Goal: Task Accomplishment & Management: Complete application form

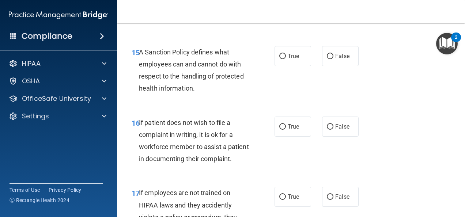
scroll to position [1281, 0]
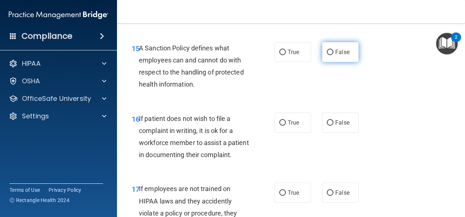
click at [329, 55] on input "False" at bounding box center [329, 52] width 7 height 5
radio input "true"
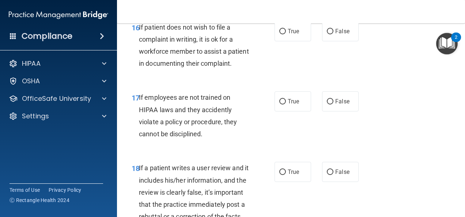
scroll to position [1374, 0]
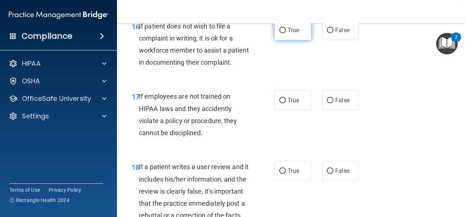
click at [289, 34] on span "True" at bounding box center [292, 30] width 11 height 7
click at [286, 33] on input "True" at bounding box center [282, 30] width 7 height 5
radio input "true"
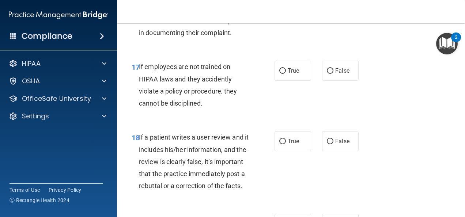
scroll to position [1414, 0]
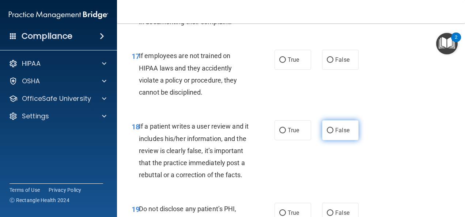
click at [344, 134] on span "False" at bounding box center [342, 130] width 14 height 7
click at [333, 133] on input "False" at bounding box center [329, 130] width 7 height 5
radio input "true"
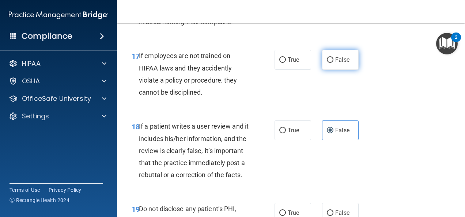
click at [331, 70] on label "False" at bounding box center [340, 60] width 37 height 20
click at [331, 63] on input "False" at bounding box center [329, 59] width 7 height 5
radio input "true"
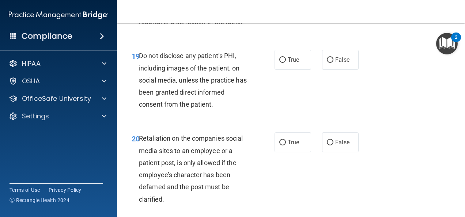
scroll to position [1589, 0]
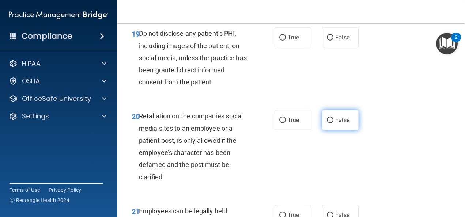
click at [344, 123] on span "False" at bounding box center [342, 120] width 14 height 7
click at [333, 123] on input "False" at bounding box center [329, 120] width 7 height 5
radio input "true"
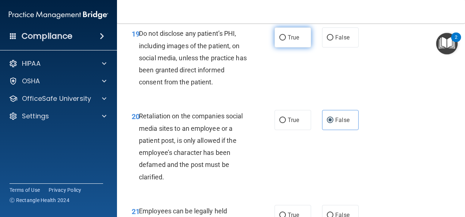
click at [281, 41] on input "True" at bounding box center [282, 37] width 7 height 5
radio input "true"
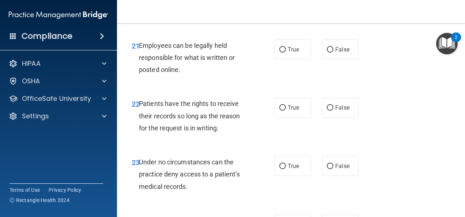
scroll to position [1772, 0]
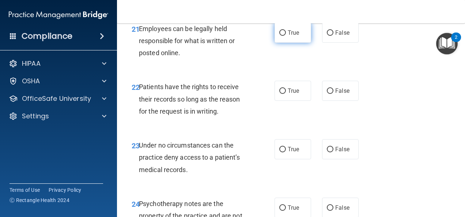
click at [290, 36] on span "True" at bounding box center [292, 32] width 11 height 7
click at [286, 36] on input "True" at bounding box center [282, 32] width 7 height 5
radio input "true"
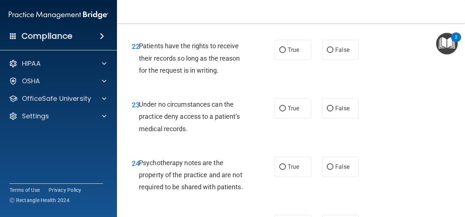
scroll to position [1814, 0]
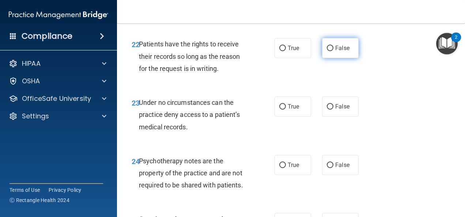
click at [335, 51] on span "False" at bounding box center [342, 48] width 14 height 7
click at [333, 51] on input "False" at bounding box center [329, 48] width 7 height 5
radio input "true"
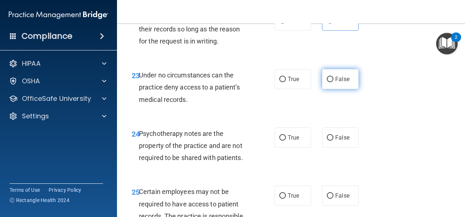
click at [326, 82] on input "False" at bounding box center [329, 79] width 7 height 5
radio input "true"
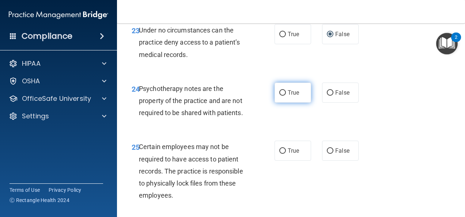
click at [290, 96] on span "True" at bounding box center [292, 92] width 11 height 7
click at [286, 96] on input "True" at bounding box center [282, 92] width 7 height 5
radio input "true"
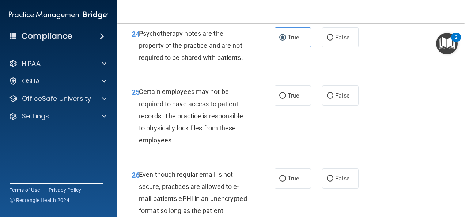
scroll to position [1942, 0]
click at [288, 99] on span "True" at bounding box center [292, 95] width 11 height 7
click at [286, 98] on input "True" at bounding box center [282, 95] width 7 height 5
radio input "true"
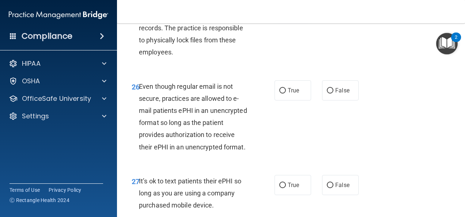
scroll to position [2031, 0]
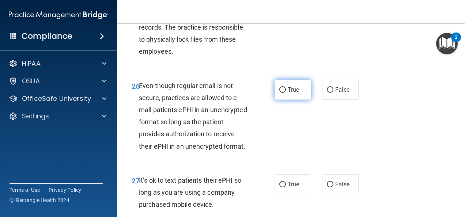
click at [274, 100] on label "True" at bounding box center [292, 90] width 37 height 20
click at [279, 93] on input "True" at bounding box center [282, 89] width 7 height 5
radio input "true"
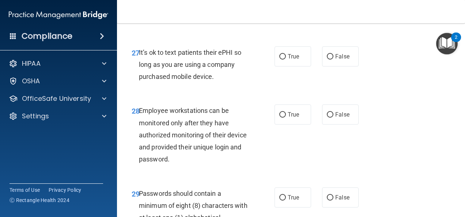
scroll to position [2162, 0]
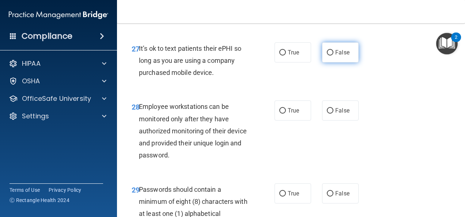
click at [340, 62] on label "False" at bounding box center [340, 52] width 37 height 20
click at [333, 56] on input "False" at bounding box center [329, 52] width 7 height 5
radio input "true"
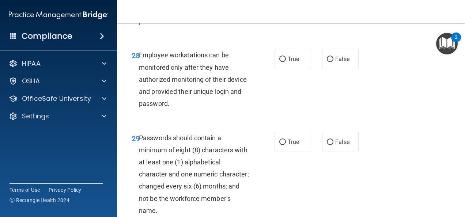
scroll to position [2219, 0]
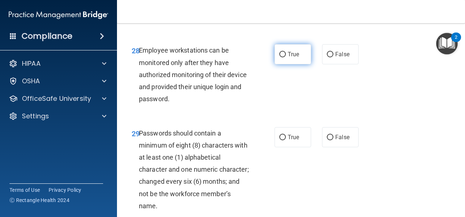
click at [282, 57] on input "True" at bounding box center [282, 54] width 7 height 5
radio input "true"
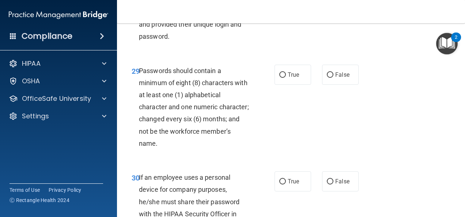
scroll to position [2281, 0]
click at [294, 84] on label "True" at bounding box center [292, 74] width 37 height 20
click at [286, 77] on input "True" at bounding box center [282, 74] width 7 height 5
radio input "true"
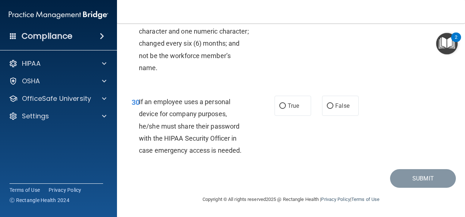
scroll to position [2405, 0]
click at [327, 116] on label "False" at bounding box center [340, 106] width 37 height 20
click at [327, 109] on input "False" at bounding box center [329, 105] width 7 height 5
radio input "true"
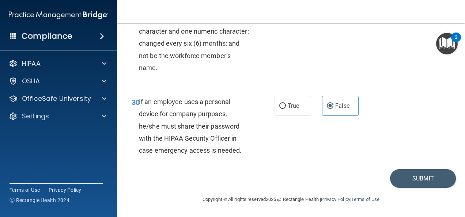
scroll to position [2429, 0]
click at [410, 176] on button "Submit" at bounding box center [423, 178] width 66 height 19
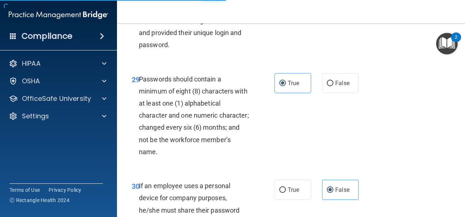
scroll to position [2272, 0]
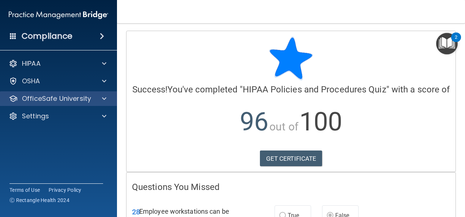
click at [83, 93] on div "OfficeSafe University" at bounding box center [58, 98] width 117 height 15
click at [73, 100] on p "OfficeSafe University" at bounding box center [56, 98] width 69 height 9
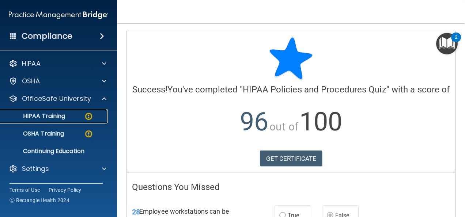
click at [60, 121] on link "HIPAA Training" at bounding box center [50, 116] width 115 height 15
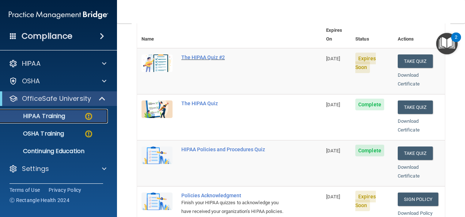
scroll to position [85, 0]
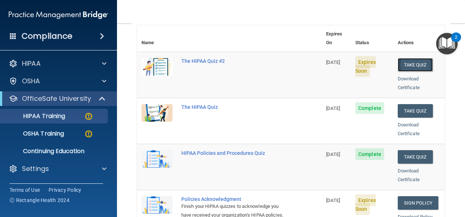
click at [404, 58] on button "Take Quiz" at bounding box center [414, 65] width 35 height 14
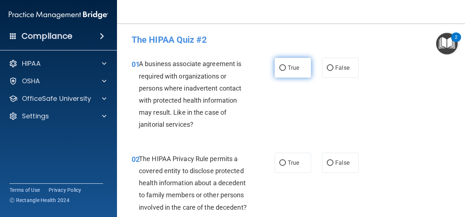
click at [278, 74] on label "True" at bounding box center [292, 68] width 37 height 20
click at [279, 71] on input "True" at bounding box center [282, 67] width 7 height 5
radio input "true"
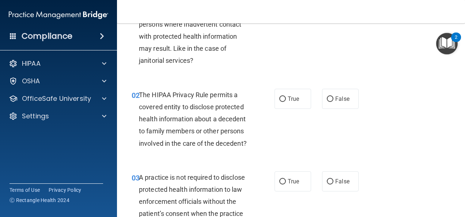
scroll to position [64, 0]
click at [290, 104] on label "True" at bounding box center [292, 98] width 37 height 20
click at [286, 102] on input "True" at bounding box center [282, 98] width 7 height 5
radio input "true"
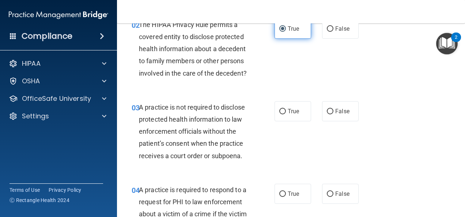
scroll to position [135, 0]
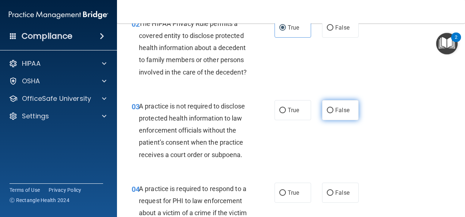
click at [341, 114] on span "False" at bounding box center [342, 110] width 14 height 7
click at [333, 113] on input "False" at bounding box center [329, 110] width 7 height 5
radio input "true"
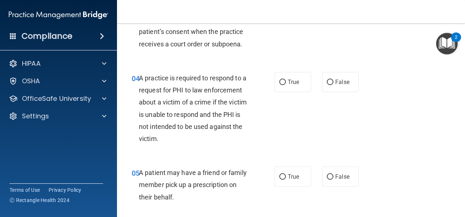
scroll to position [247, 0]
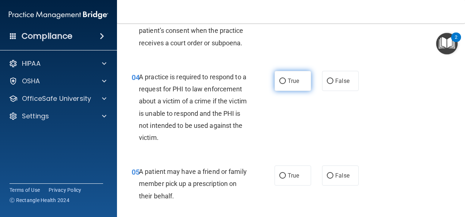
click at [290, 89] on label "True" at bounding box center [292, 81] width 37 height 20
click at [286, 84] on input "True" at bounding box center [282, 81] width 7 height 5
radio input "true"
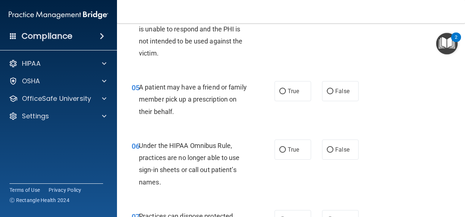
scroll to position [337, 0]
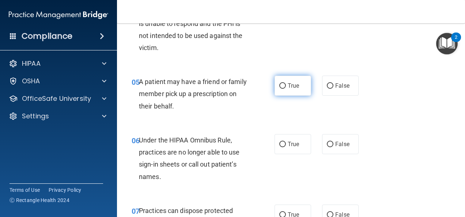
click at [289, 89] on span "True" at bounding box center [292, 85] width 11 height 7
click at [286, 89] on input "True" at bounding box center [282, 85] width 7 height 5
radio input "true"
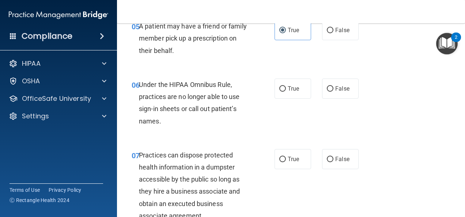
scroll to position [397, 0]
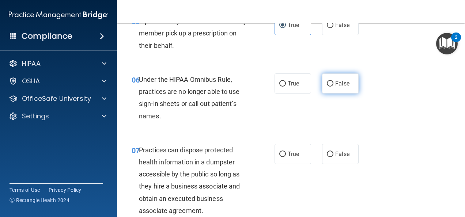
click at [326, 93] on label "False" at bounding box center [340, 83] width 37 height 20
click at [326, 87] on input "False" at bounding box center [329, 83] width 7 height 5
radio input "true"
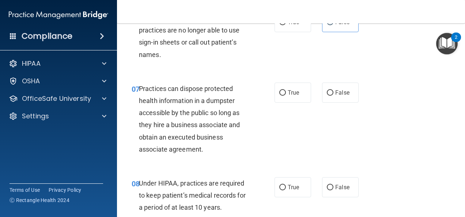
scroll to position [466, 0]
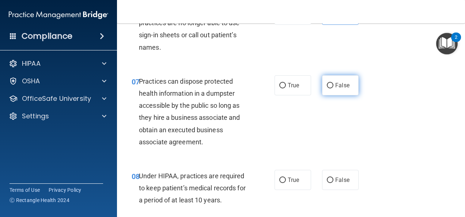
click at [331, 93] on label "False" at bounding box center [340, 85] width 37 height 20
click at [331, 88] on input "False" at bounding box center [329, 85] width 7 height 5
radio input "true"
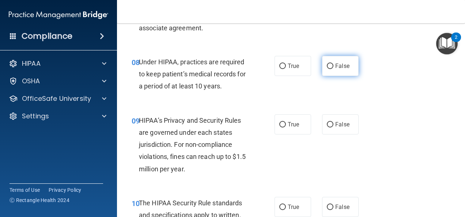
click at [324, 76] on label "False" at bounding box center [340, 66] width 37 height 20
click at [326, 69] on input "False" at bounding box center [329, 66] width 7 height 5
radio input "true"
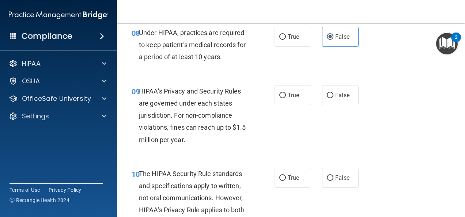
scroll to position [610, 0]
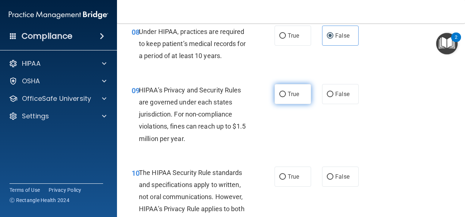
click at [294, 104] on label "True" at bounding box center [292, 94] width 37 height 20
click at [286, 97] on input "True" at bounding box center [282, 94] width 7 height 5
radio input "true"
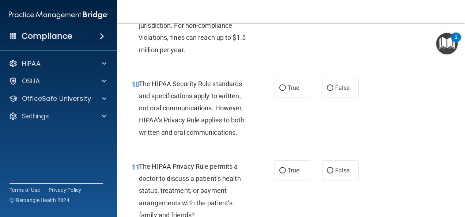
scroll to position [704, 0]
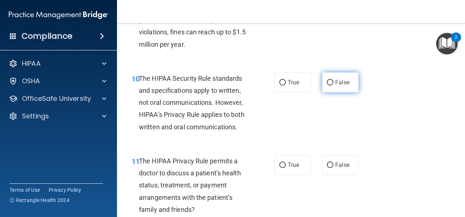
click at [331, 92] on label "False" at bounding box center [340, 82] width 37 height 20
click at [331, 85] on input "False" at bounding box center [329, 82] width 7 height 5
radio input "true"
click at [295, 92] on label "True" at bounding box center [292, 82] width 37 height 20
click at [286, 85] on input "True" at bounding box center [282, 82] width 7 height 5
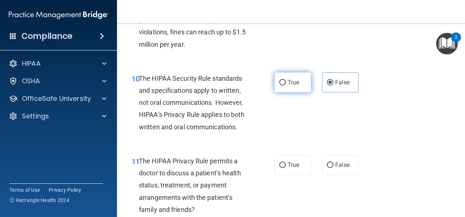
radio input "true"
radio input "false"
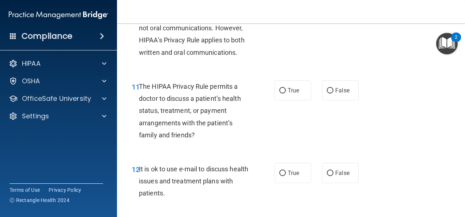
scroll to position [780, 0]
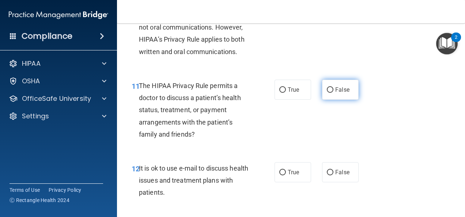
click at [340, 93] on span "False" at bounding box center [342, 89] width 14 height 7
click at [333, 93] on input "False" at bounding box center [329, 89] width 7 height 5
radio input "true"
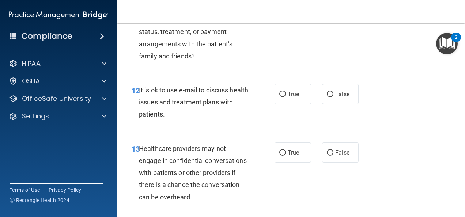
scroll to position [858, 0]
click at [324, 104] on label "False" at bounding box center [340, 94] width 37 height 20
click at [326, 97] on input "False" at bounding box center [329, 93] width 7 height 5
radio input "true"
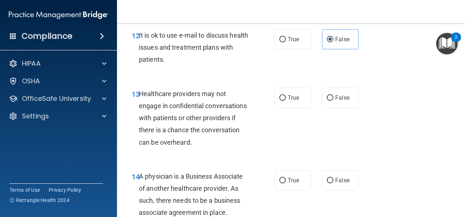
scroll to position [918, 0]
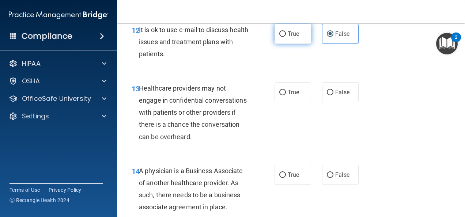
click at [289, 37] on span "True" at bounding box center [292, 33] width 11 height 7
click at [286, 37] on input "True" at bounding box center [282, 33] width 7 height 5
radio input "true"
radio input "false"
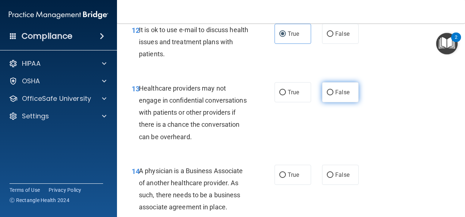
click at [335, 96] on span "False" at bounding box center [342, 92] width 14 height 7
click at [333, 95] on input "False" at bounding box center [329, 92] width 7 height 5
radio input "true"
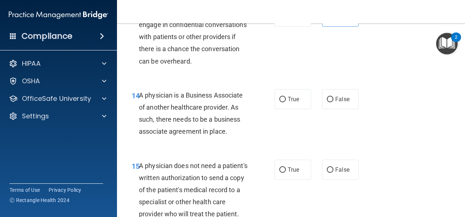
scroll to position [994, 0]
click at [287, 102] on span "True" at bounding box center [292, 98] width 11 height 7
click at [284, 102] on input "True" at bounding box center [282, 98] width 7 height 5
radio input "true"
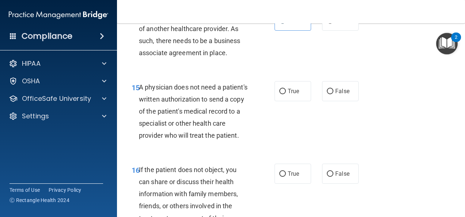
scroll to position [1079, 0]
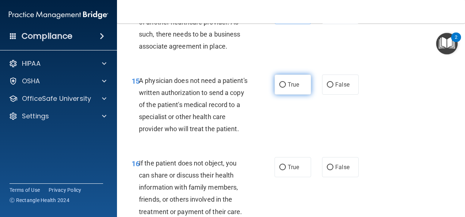
click at [295, 88] on span "True" at bounding box center [292, 84] width 11 height 7
click at [286, 88] on input "True" at bounding box center [282, 84] width 7 height 5
radio input "true"
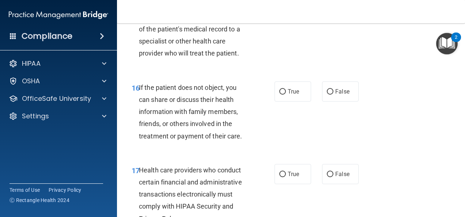
scroll to position [1156, 0]
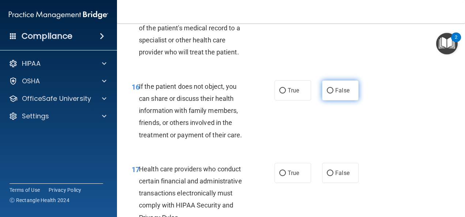
click at [335, 94] on span "False" at bounding box center [342, 90] width 14 height 7
click at [332, 93] on input "False" at bounding box center [329, 90] width 7 height 5
radio input "true"
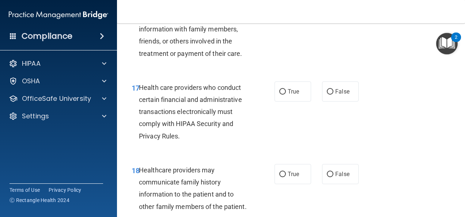
scroll to position [1241, 0]
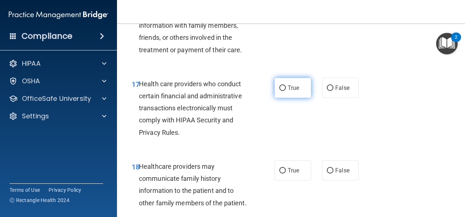
click at [285, 98] on label "True" at bounding box center [292, 88] width 37 height 20
click at [285, 91] on input "True" at bounding box center [282, 87] width 7 height 5
radio input "true"
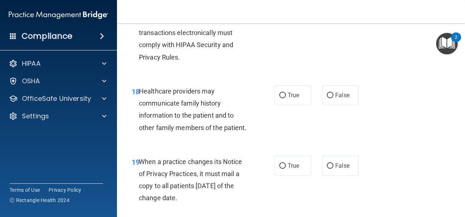
scroll to position [1320, 0]
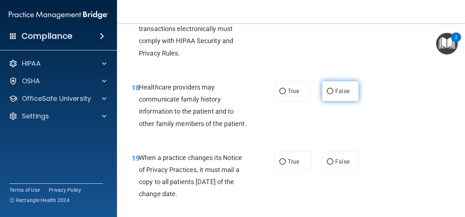
click at [330, 101] on label "False" at bounding box center [340, 91] width 37 height 20
click at [330, 94] on input "False" at bounding box center [329, 91] width 7 height 5
radio input "true"
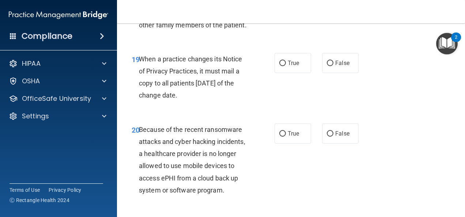
scroll to position [1419, 0]
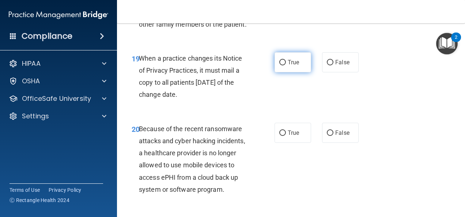
click at [287, 72] on label "True" at bounding box center [292, 62] width 37 height 20
click at [286, 65] on input "True" at bounding box center [282, 62] width 7 height 5
radio input "true"
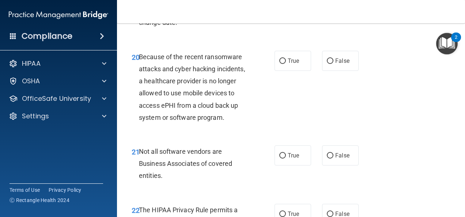
scroll to position [1492, 0]
click at [286, 70] on label "True" at bounding box center [292, 60] width 37 height 20
click at [286, 64] on input "True" at bounding box center [282, 60] width 7 height 5
radio input "true"
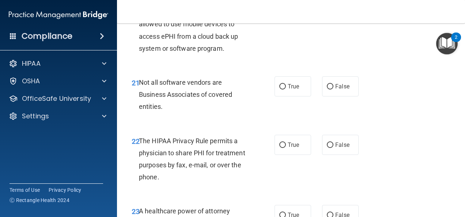
scroll to position [1566, 0]
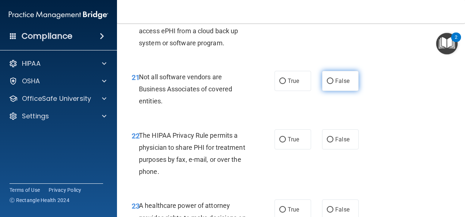
click at [331, 91] on label "False" at bounding box center [340, 81] width 37 height 20
click at [331, 84] on input "False" at bounding box center [329, 81] width 7 height 5
radio input "true"
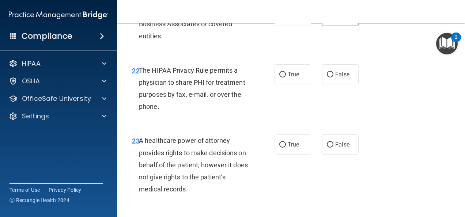
scroll to position [1632, 0]
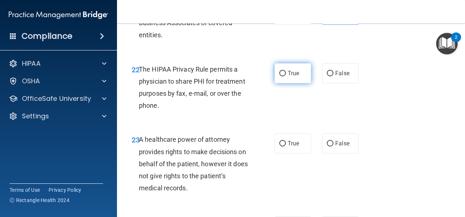
click at [289, 83] on label "True" at bounding box center [292, 73] width 37 height 20
click at [286, 76] on input "True" at bounding box center [282, 73] width 7 height 5
radio input "true"
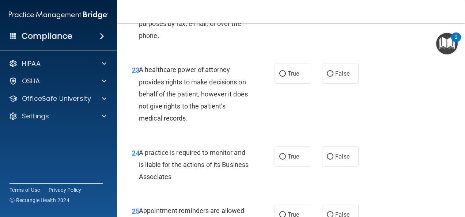
scroll to position [1703, 0]
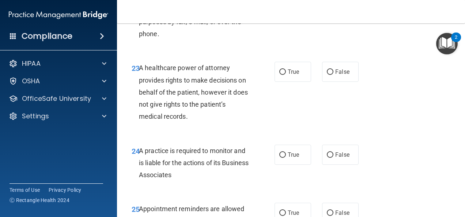
click at [294, 120] on div "23 A healthcare power of attorney provides rights to make decisions on behalf o…" at bounding box center [290, 94] width 329 height 83
click at [290, 75] on span "True" at bounding box center [292, 71] width 11 height 7
click at [286, 75] on input "True" at bounding box center [282, 71] width 7 height 5
radio input "true"
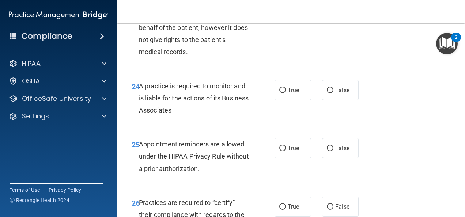
scroll to position [1769, 0]
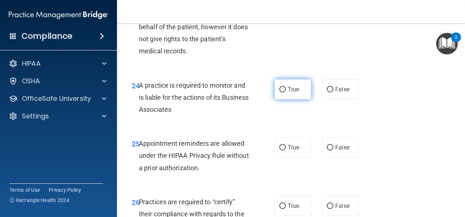
click at [287, 93] on span "True" at bounding box center [292, 89] width 11 height 7
click at [286, 92] on input "True" at bounding box center [282, 89] width 7 height 5
radio input "true"
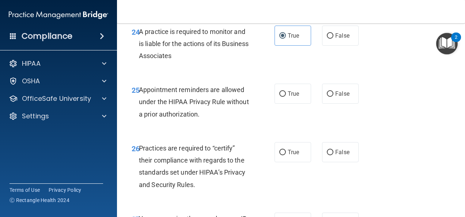
scroll to position [1823, 0]
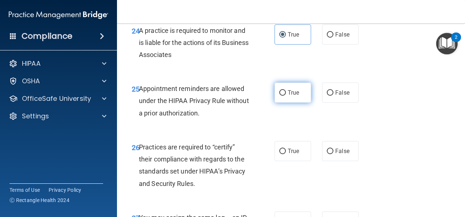
click at [294, 103] on label "True" at bounding box center [292, 93] width 37 height 20
click at [286, 96] on input "True" at bounding box center [282, 92] width 7 height 5
radio input "true"
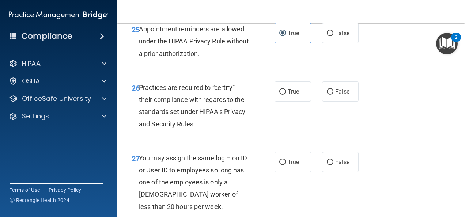
scroll to position [1886, 0]
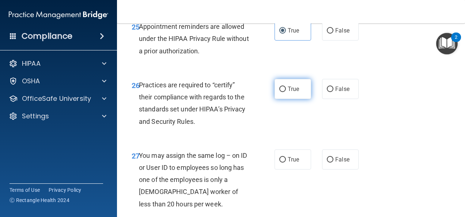
click at [291, 99] on label "True" at bounding box center [292, 89] width 37 height 20
click at [286, 92] on input "True" at bounding box center [282, 89] width 7 height 5
radio input "true"
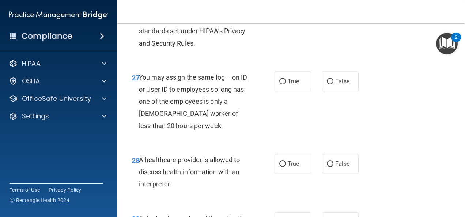
scroll to position [1968, 0]
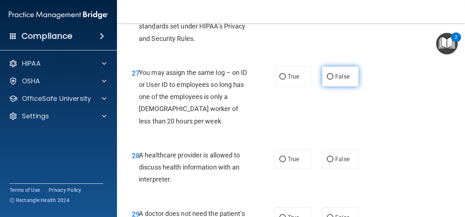
click at [335, 80] on span "False" at bounding box center [342, 76] width 14 height 7
click at [333, 80] on input "False" at bounding box center [329, 76] width 7 height 5
radio input "true"
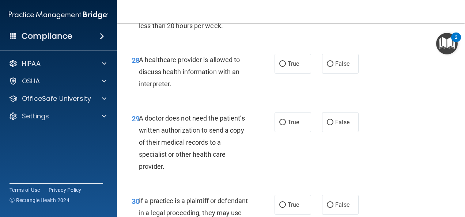
scroll to position [2067, 0]
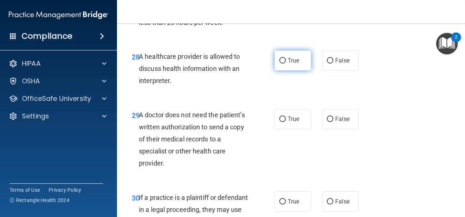
click at [283, 70] on label "True" at bounding box center [292, 60] width 37 height 20
click at [283, 64] on input "True" at bounding box center [282, 60] width 7 height 5
radio input "true"
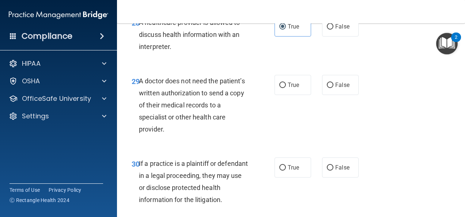
scroll to position [2101, 0]
click at [291, 88] on span "True" at bounding box center [292, 84] width 11 height 7
click at [286, 88] on input "True" at bounding box center [282, 84] width 7 height 5
radio input "true"
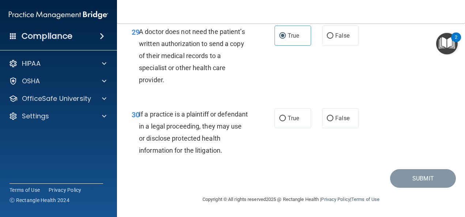
scroll to position [2186, 0]
click at [341, 27] on label "False" at bounding box center [340, 36] width 37 height 20
click at [333, 33] on input "False" at bounding box center [329, 35] width 7 height 5
radio input "true"
radio input "false"
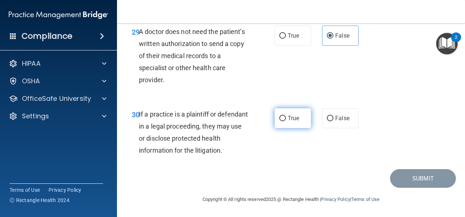
click at [287, 121] on span "True" at bounding box center [292, 118] width 11 height 7
click at [285, 121] on input "True" at bounding box center [282, 118] width 7 height 5
radio input "true"
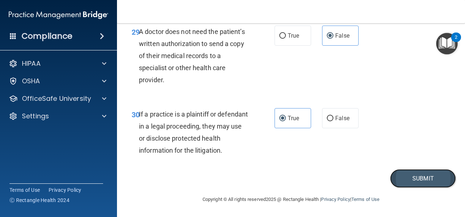
click at [393, 178] on button "Submit" at bounding box center [423, 178] width 66 height 19
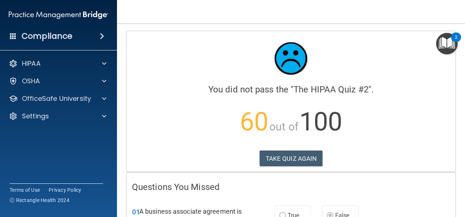
drag, startPoint x: 288, startPoint y: 159, endPoint x: 210, endPoint y: 130, distance: 83.0
click at [210, 130] on p "60 out of 100" at bounding box center [291, 121] width 318 height 47
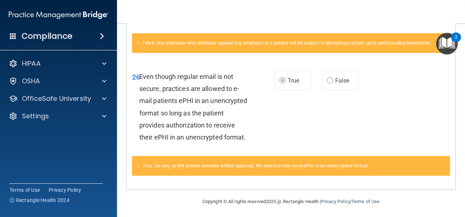
scroll to position [1334, 0]
